Goal: Book appointment/travel/reservation

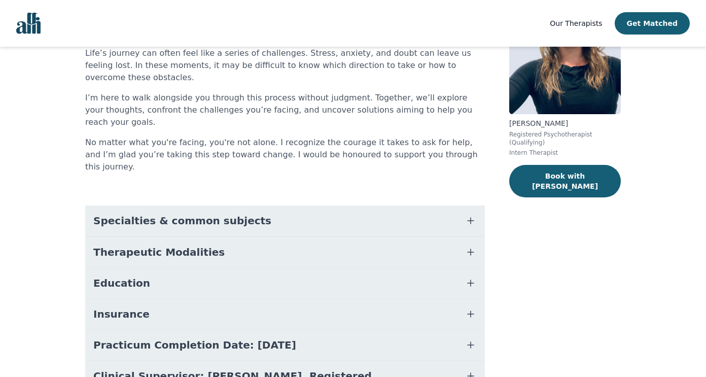
scroll to position [129, 0]
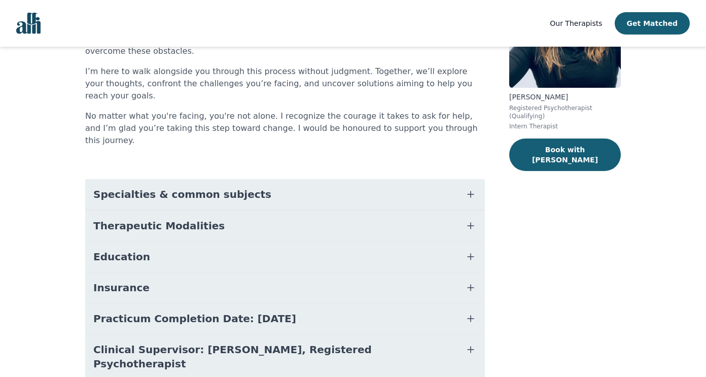
click at [468, 251] on icon "button" at bounding box center [471, 257] width 12 height 12
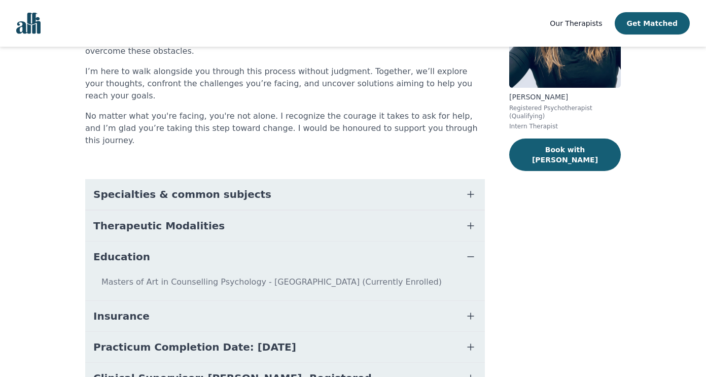
click at [468, 220] on icon "button" at bounding box center [471, 226] width 12 height 12
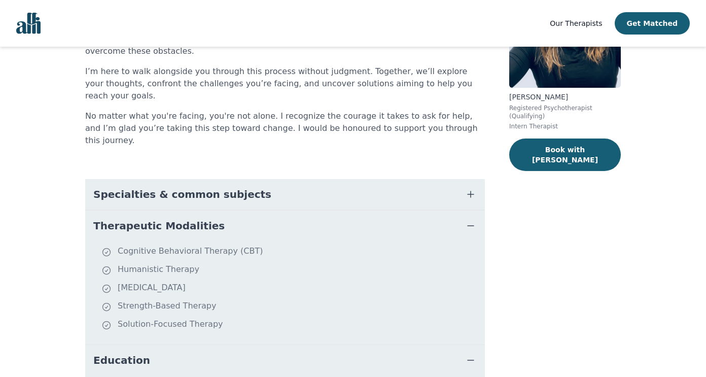
click at [471, 179] on button "Specialties & common subjects" at bounding box center [285, 194] width 400 height 30
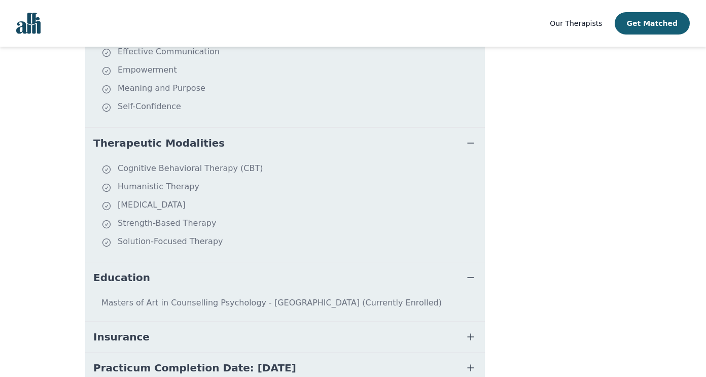
scroll to position [408, 0]
click at [461, 321] on button "Insurance" at bounding box center [285, 336] width 400 height 30
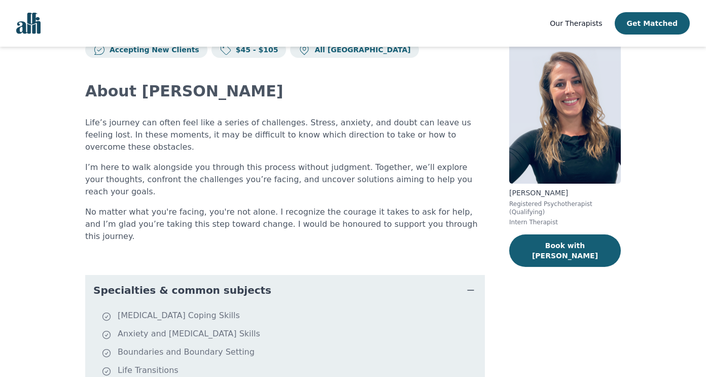
scroll to position [0, 0]
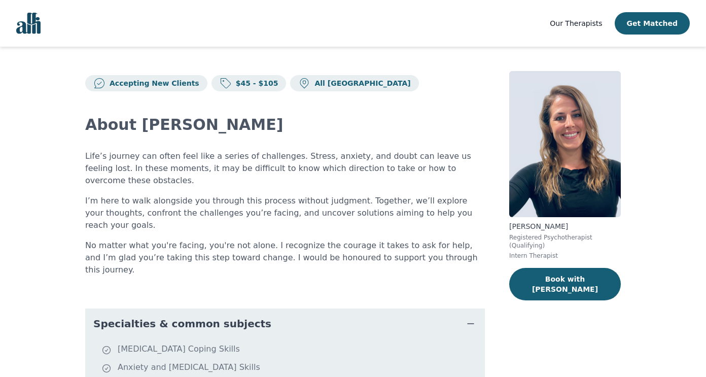
click at [472, 318] on icon "button" at bounding box center [471, 324] width 12 height 12
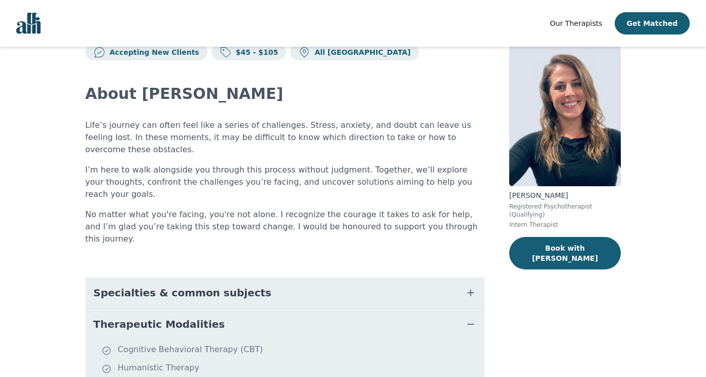
click at [474, 318] on icon "button" at bounding box center [471, 324] width 12 height 12
click at [472, 349] on icon "button" at bounding box center [471, 355] width 12 height 12
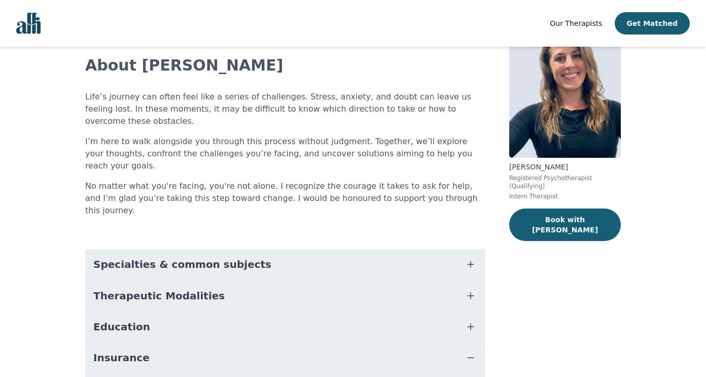
scroll to position [61, 0]
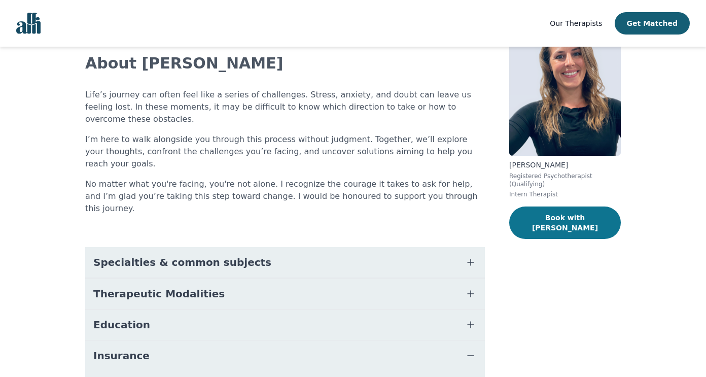
click at [564, 219] on button "Book with [PERSON_NAME]" at bounding box center [565, 222] width 112 height 32
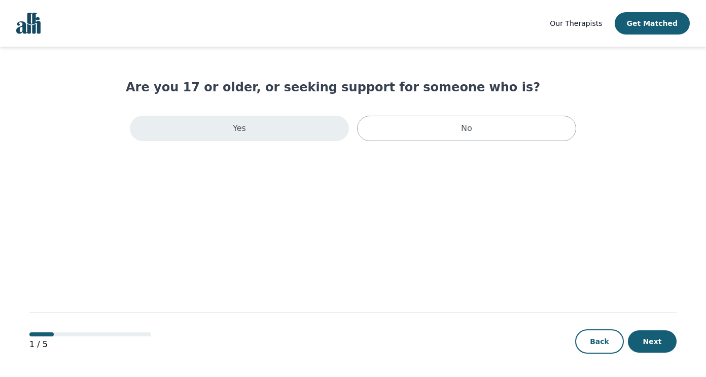
click at [320, 131] on div "Yes" at bounding box center [239, 128] width 219 height 25
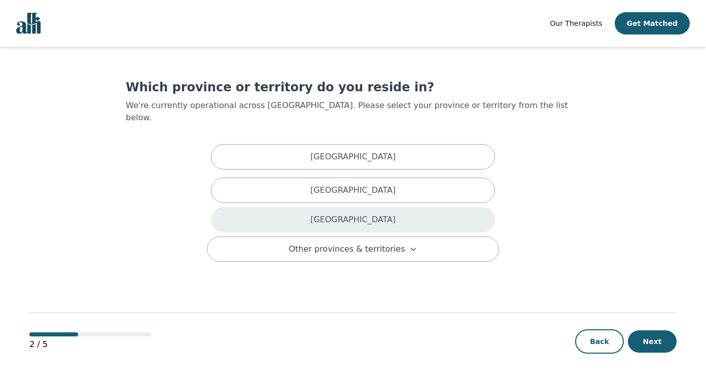
click at [364, 214] on p "[GEOGRAPHIC_DATA]" at bounding box center [352, 220] width 85 height 12
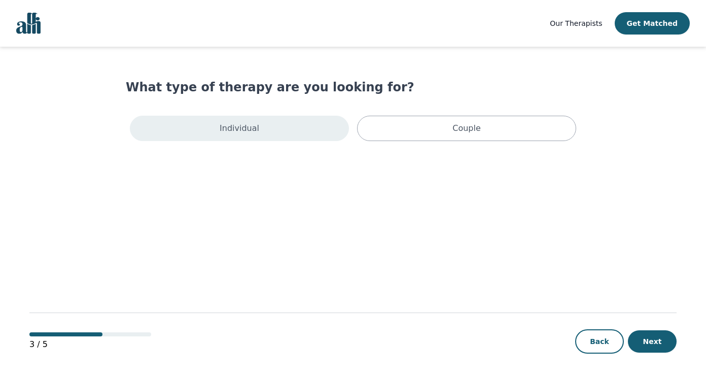
click at [295, 127] on div "Individual" at bounding box center [239, 128] width 219 height 25
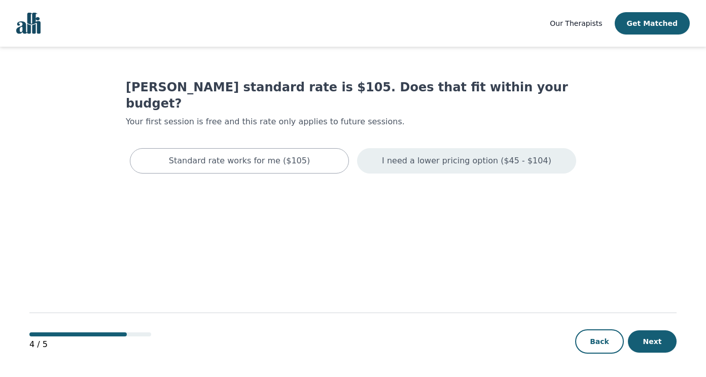
click at [471, 155] on p "I need a lower pricing option ($45 - $104)" at bounding box center [466, 161] width 169 height 12
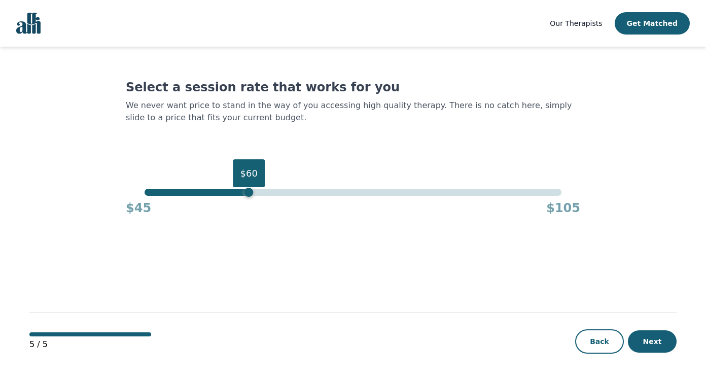
drag, startPoint x: 561, startPoint y: 191, endPoint x: 239, endPoint y: 211, distance: 321.8
click at [239, 211] on div "$60 $45 $105" at bounding box center [353, 202] width 455 height 27
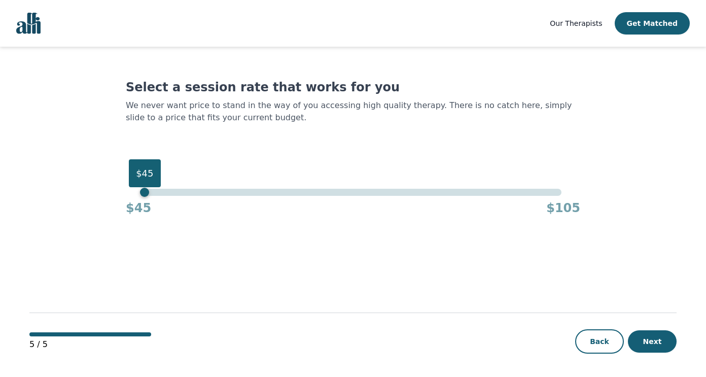
drag, startPoint x: 240, startPoint y: 191, endPoint x: 106, endPoint y: 190, distance: 135.0
click at [106, 190] on main "Select a session rate that works for you We never want price to stand in the wa…" at bounding box center [352, 212] width 647 height 331
drag, startPoint x: 148, startPoint y: 194, endPoint x: 167, endPoint y: 194, distance: 19.8
click at [167, 194] on div "$48" at bounding box center [165, 192] width 9 height 9
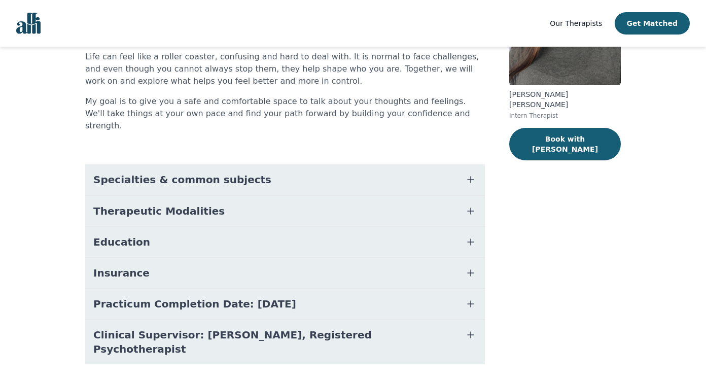
scroll to position [135, 0]
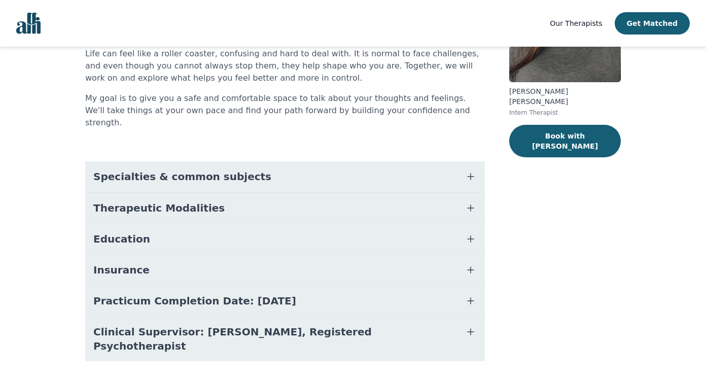
click at [280, 196] on button "Therapeutic Modalities" at bounding box center [285, 208] width 400 height 30
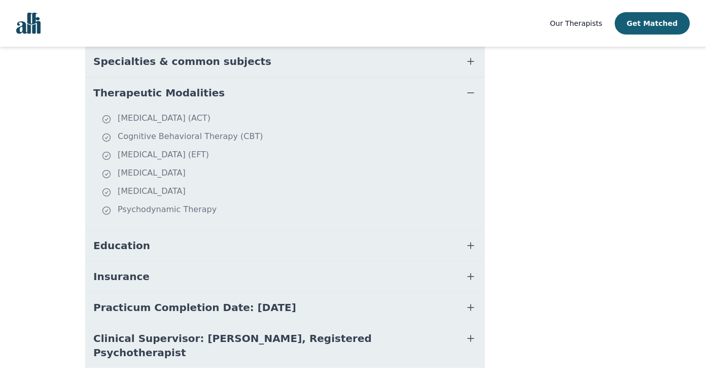
scroll to position [263, 0]
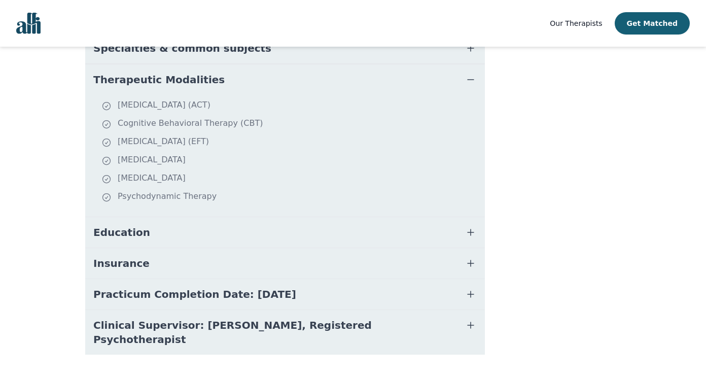
click at [244, 254] on button "Insurance" at bounding box center [285, 263] width 400 height 30
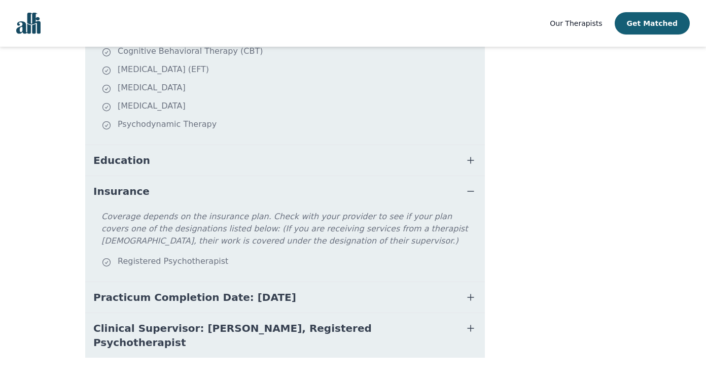
scroll to position [338, 0]
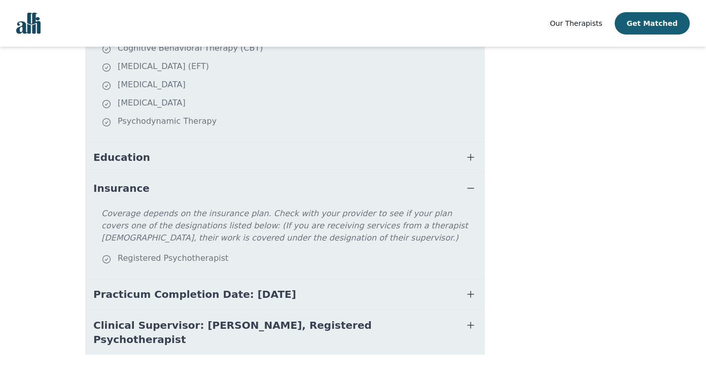
click at [323, 318] on span "Clinical Supervisor: Katherine McNichol, Registered Psychotherapist" at bounding box center [272, 332] width 359 height 28
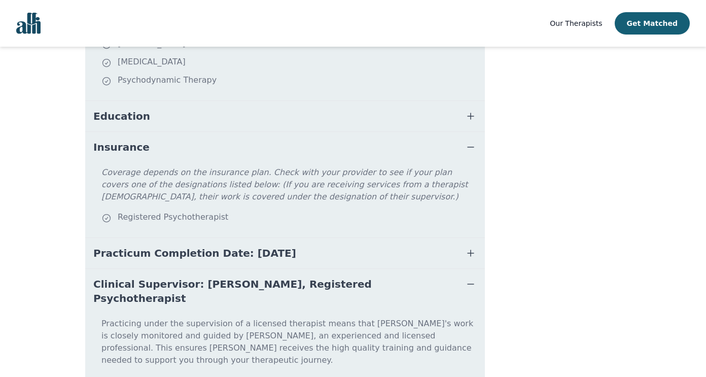
scroll to position [403, 0]
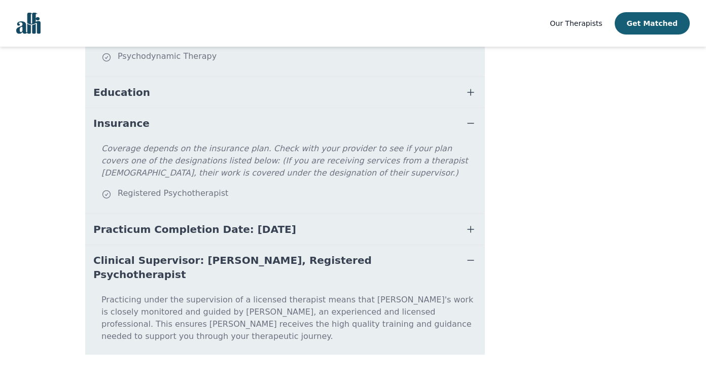
click at [463, 254] on button "Clinical Supervisor: Katherine McNichol, Registered Psychotherapist" at bounding box center [285, 267] width 400 height 45
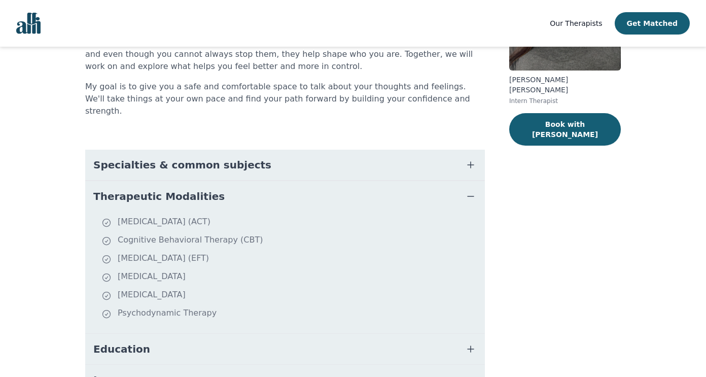
scroll to position [0, 0]
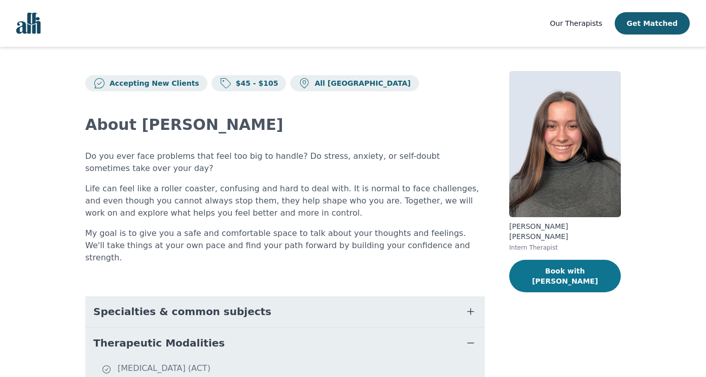
click at [555, 261] on button "Book with Rachelle" at bounding box center [565, 276] width 112 height 32
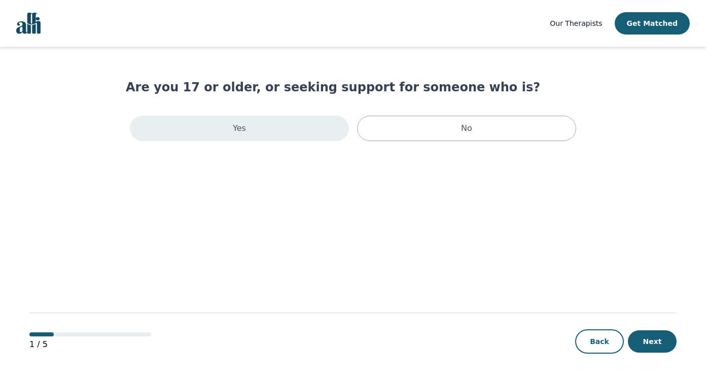
click at [275, 131] on div "Yes" at bounding box center [239, 128] width 219 height 25
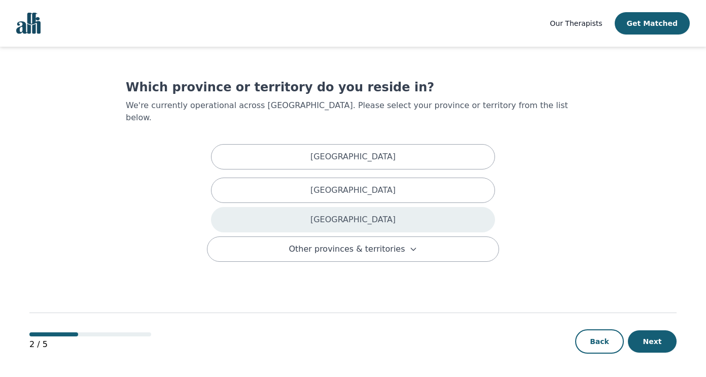
click at [301, 208] on div "[GEOGRAPHIC_DATA]" at bounding box center [353, 219] width 284 height 25
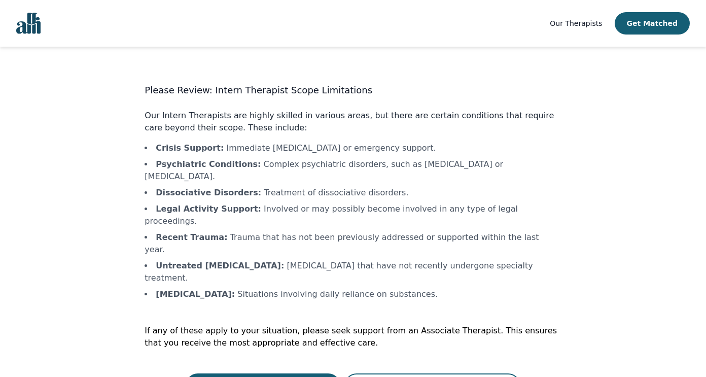
scroll to position [1, 0]
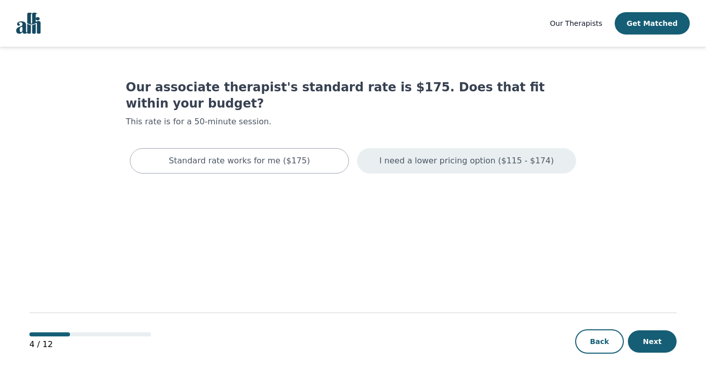
click at [423, 155] on p "I need a lower pricing option ($115 - $174)" at bounding box center [466, 161] width 175 height 12
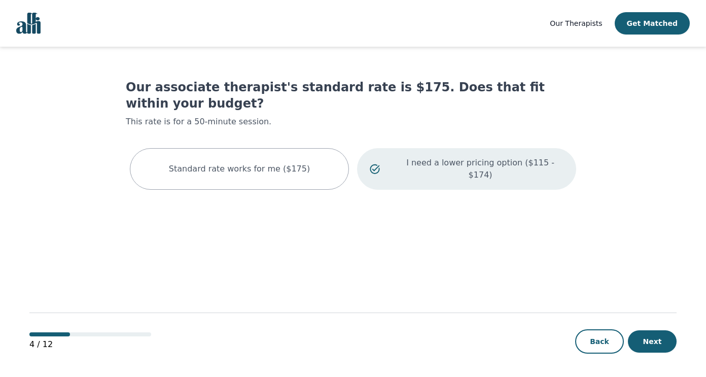
scroll to position [1, 0]
